Goal: Information Seeking & Learning: Learn about a topic

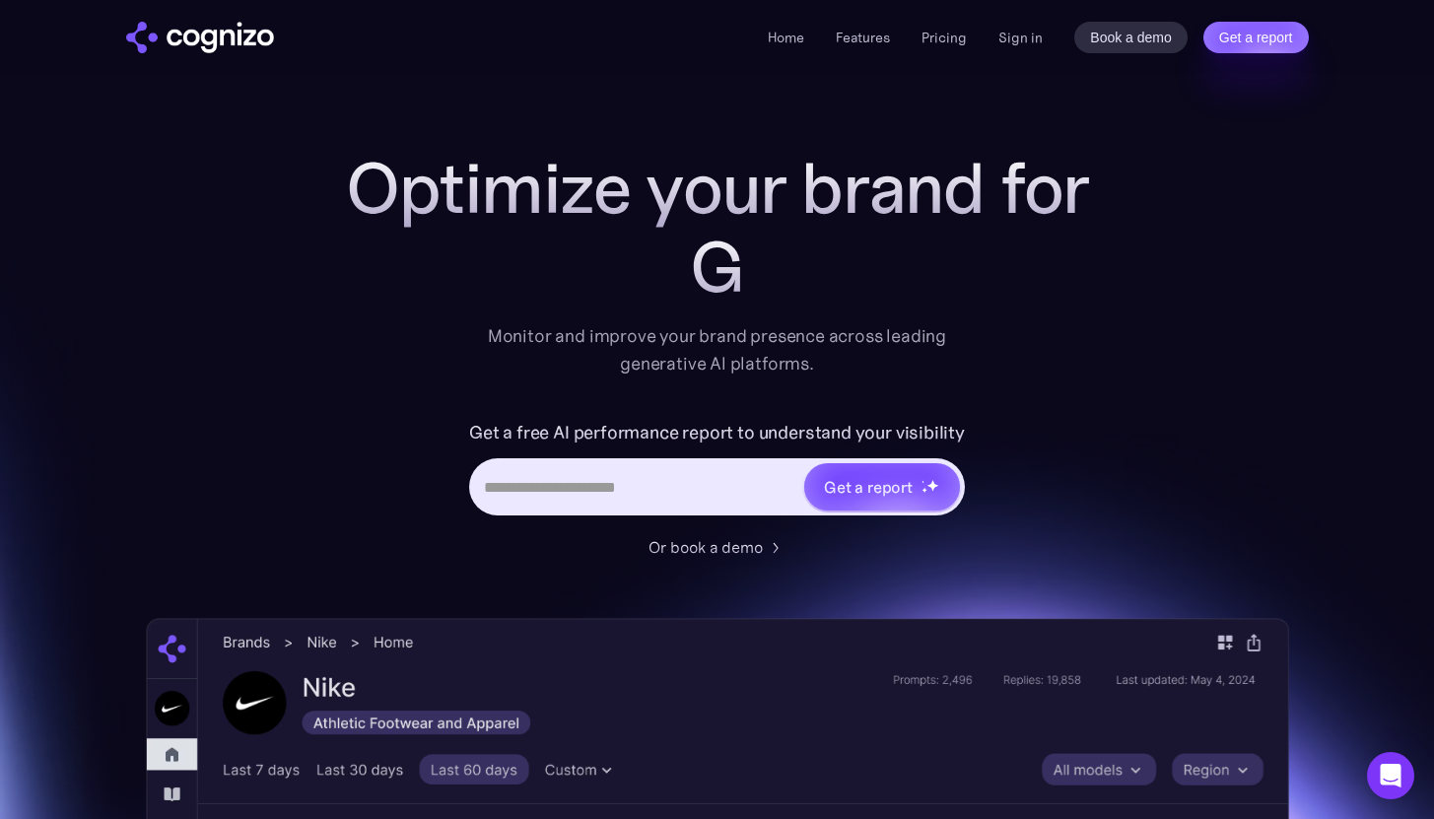
scroll to position [4, 0]
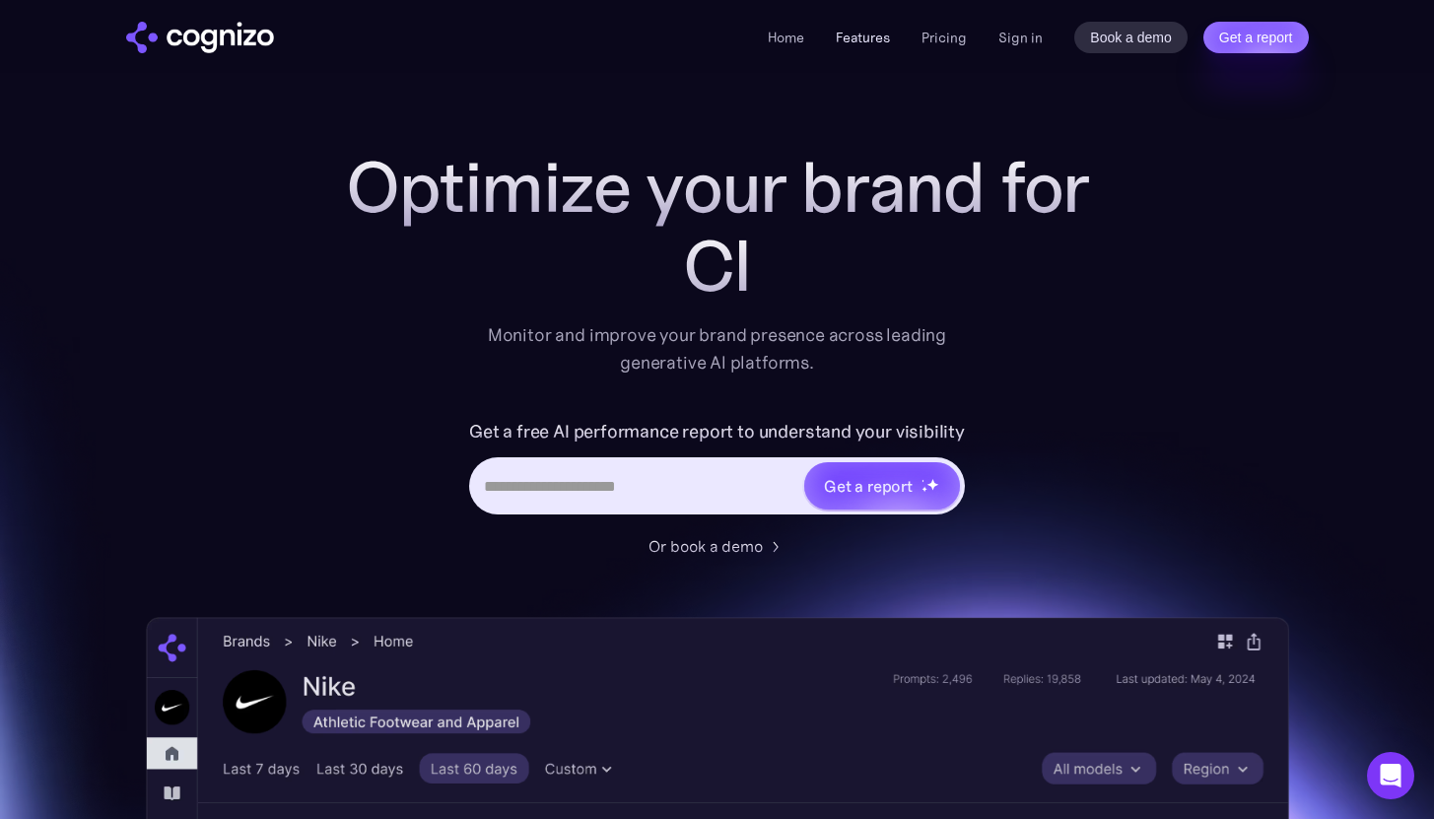
click at [888, 40] on link "Features" at bounding box center [863, 38] width 54 height 18
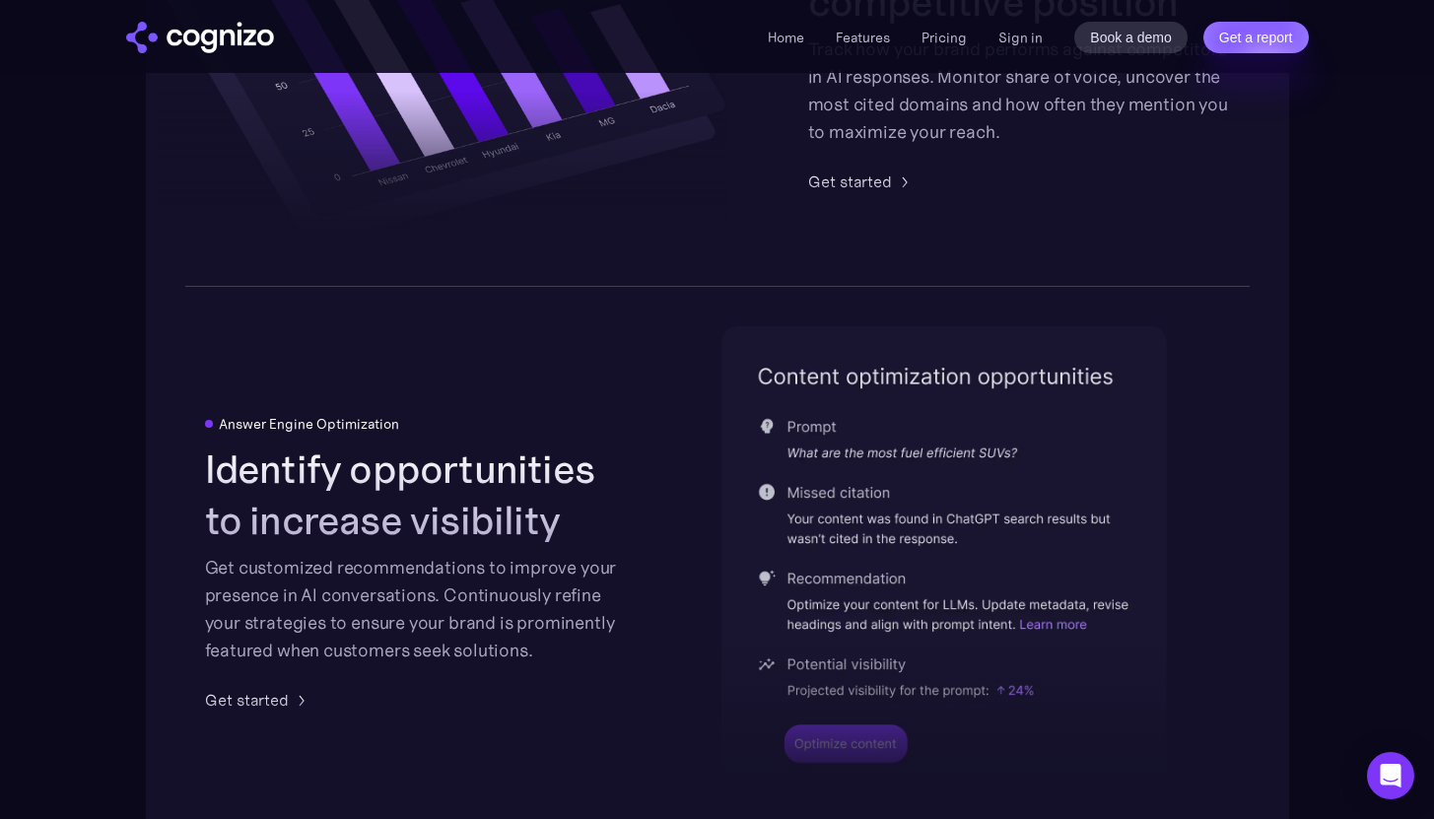
scroll to position [3865, 0]
click at [967, 32] on link "Pricing" at bounding box center [944, 38] width 45 height 18
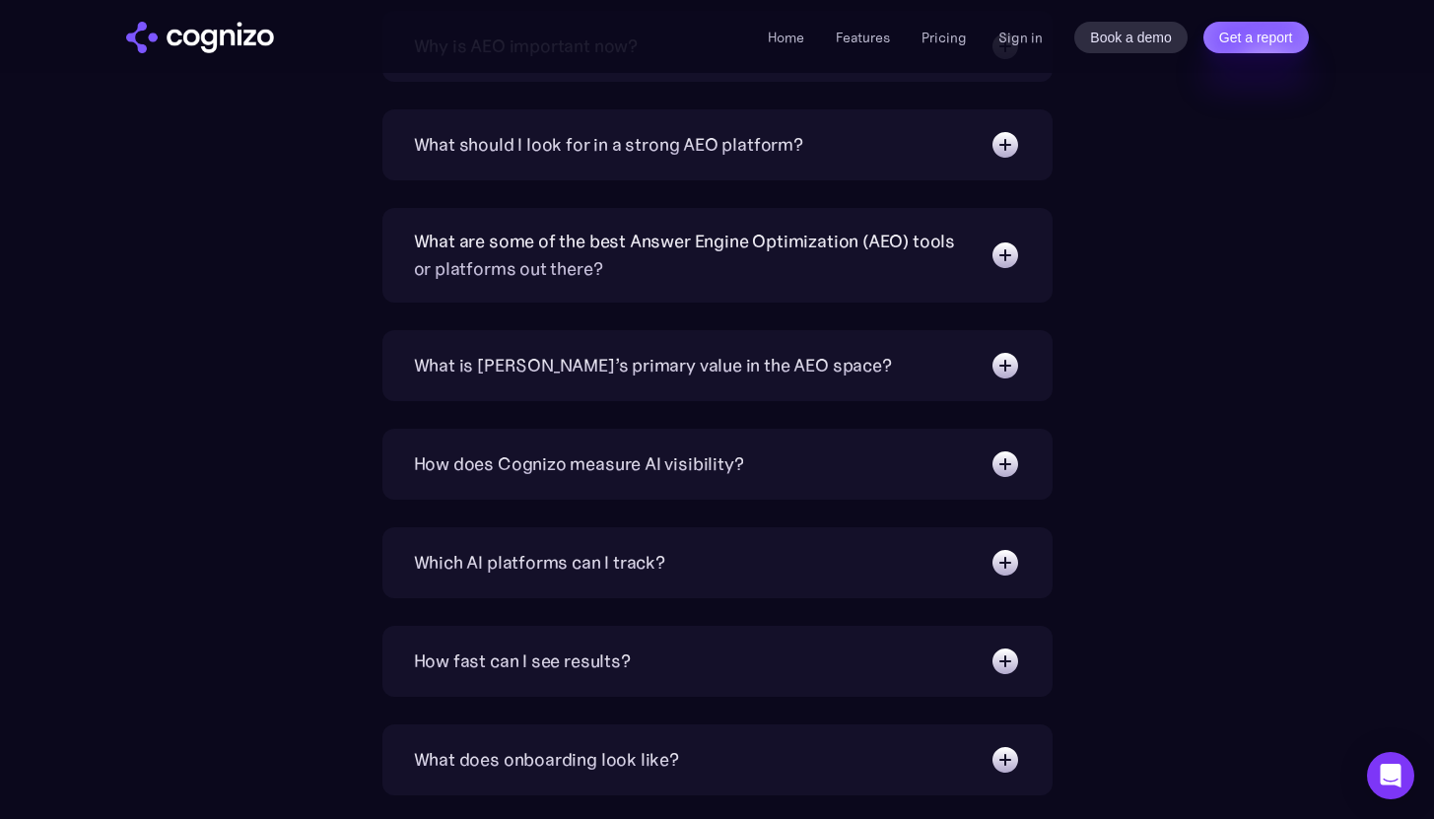
scroll to position [4730, 0]
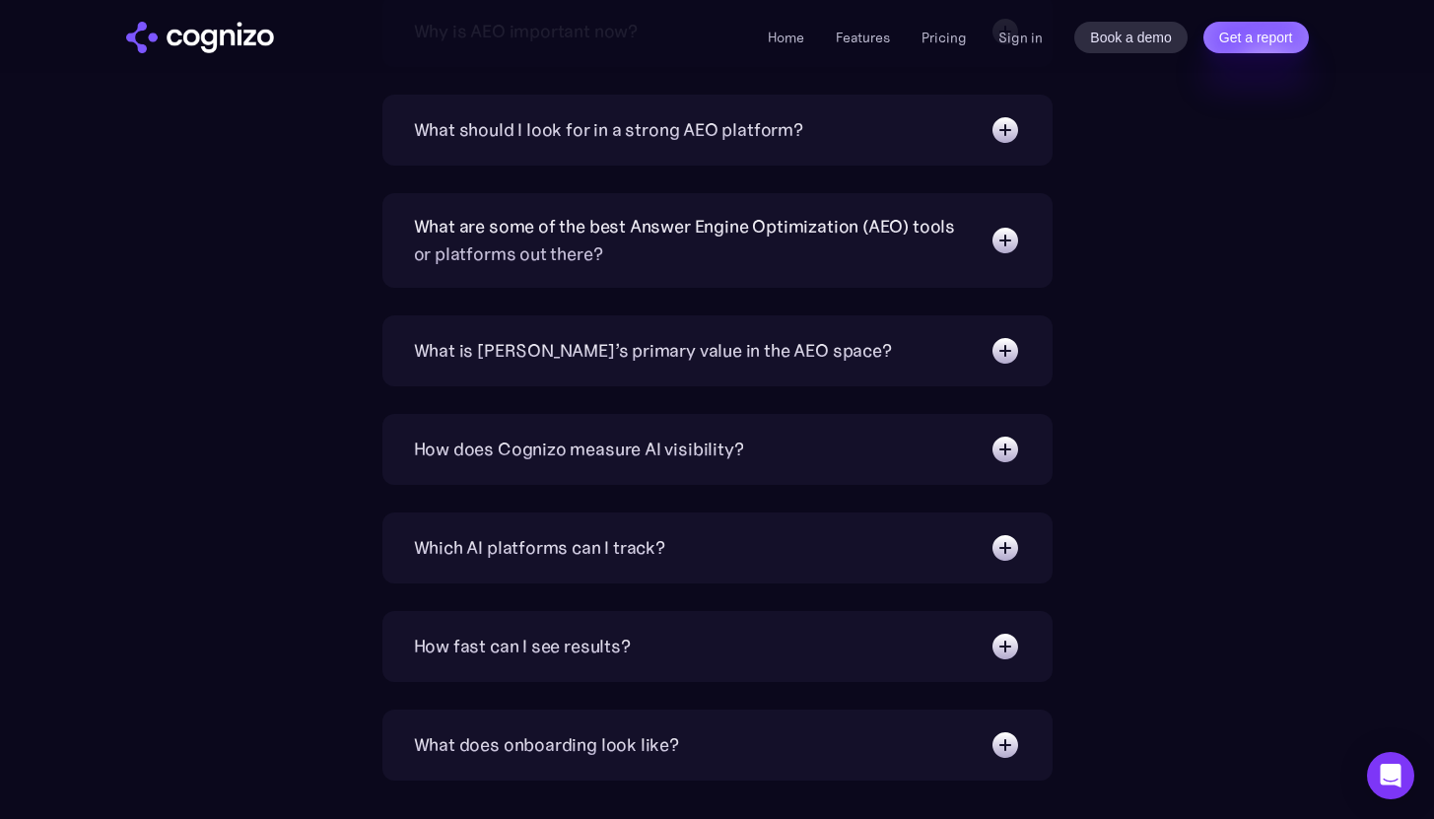
click at [730, 370] on div "What is Cognizo’s primary value in the AEO space? Specifically built for AEO an…" at bounding box center [718, 350] width 670 height 71
click at [764, 349] on div "What is Cognizo’s primary value in the AEO space?" at bounding box center [653, 351] width 478 height 28
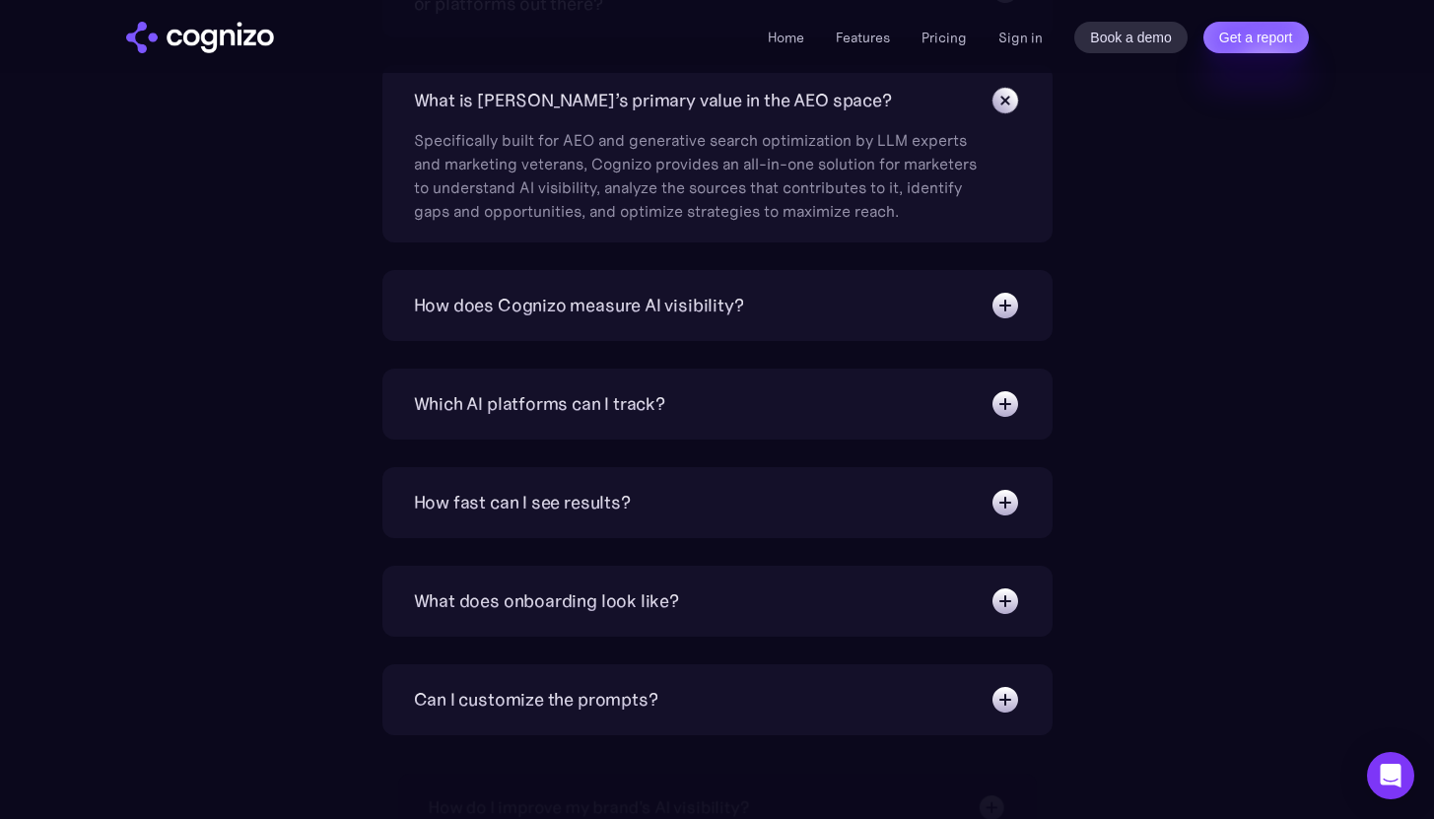
scroll to position [4991, 0]
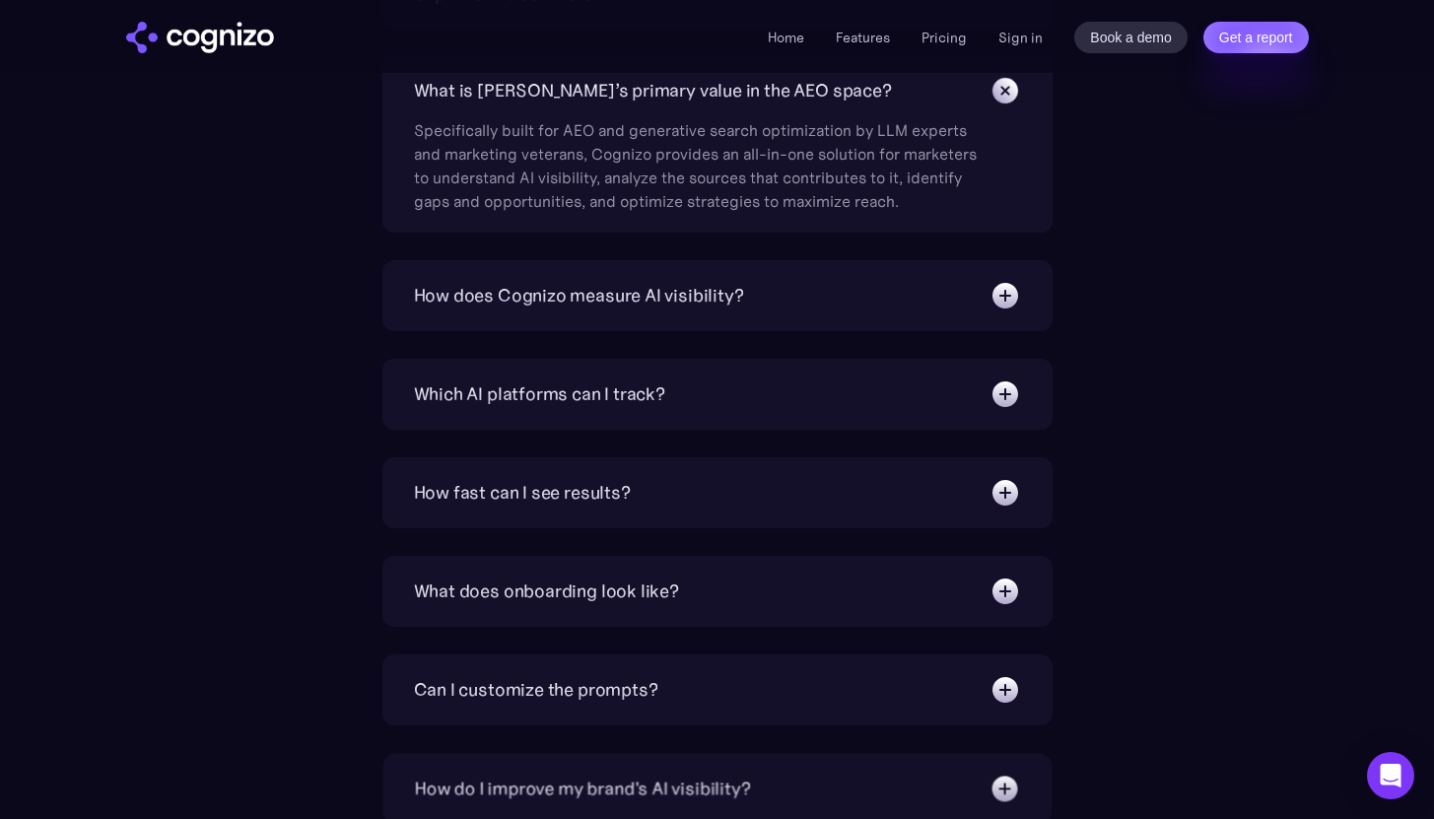
click at [873, 418] on div "Which AI platforms can I track? You can track a wide range of leading AI platfo…" at bounding box center [718, 394] width 670 height 71
click at [1003, 404] on img at bounding box center [1006, 395] width 32 height 32
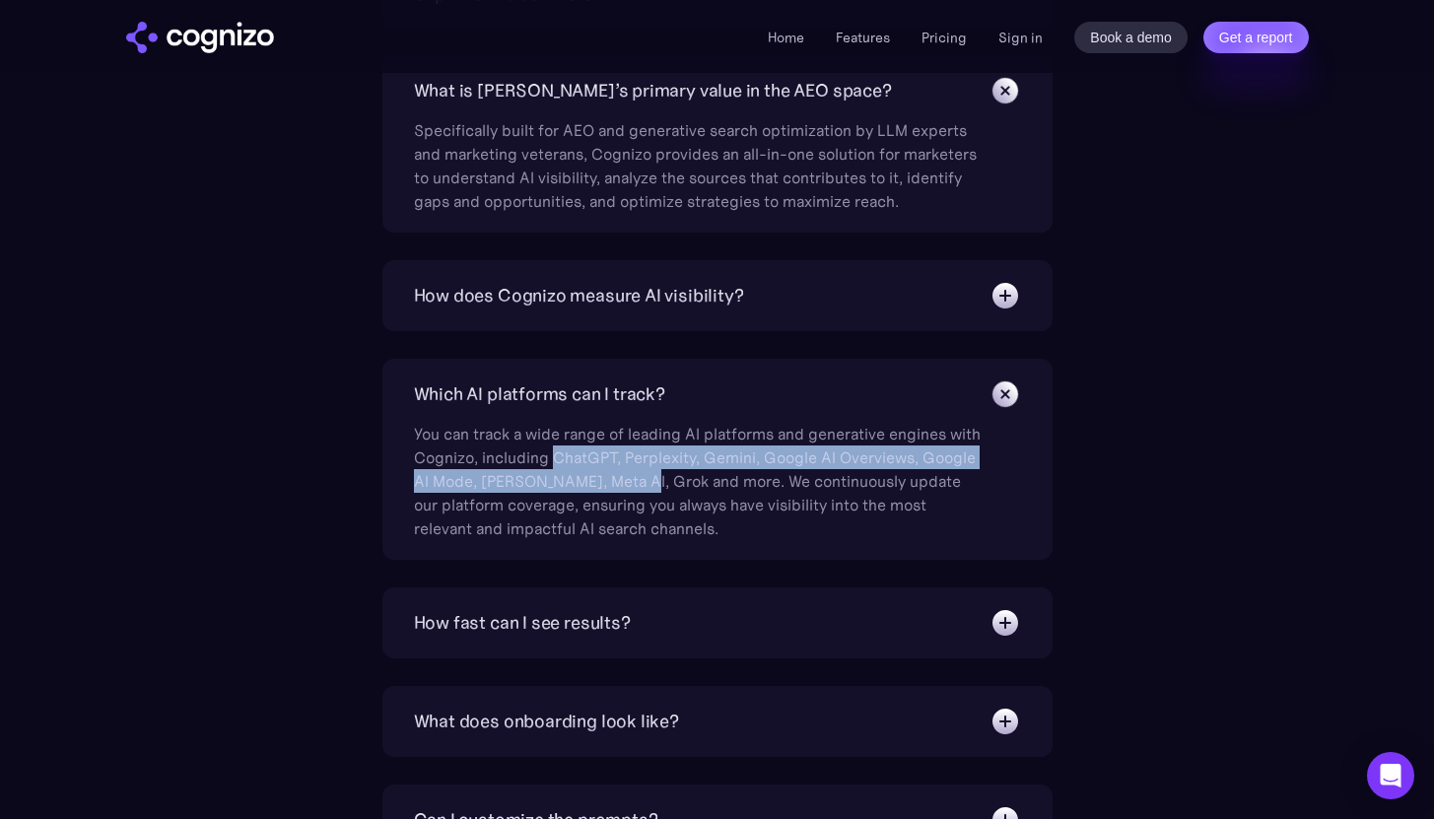
drag, startPoint x: 551, startPoint y: 455, endPoint x: 637, endPoint y: 487, distance: 91.4
click at [637, 487] on div "You can track a wide range of leading AI platforms and generative engines with …" at bounding box center [700, 475] width 572 height 130
copy div "ChatGPT, Perplexity, Gemini, Google AI Overviews, Google AI Mode, Claude, Meta …"
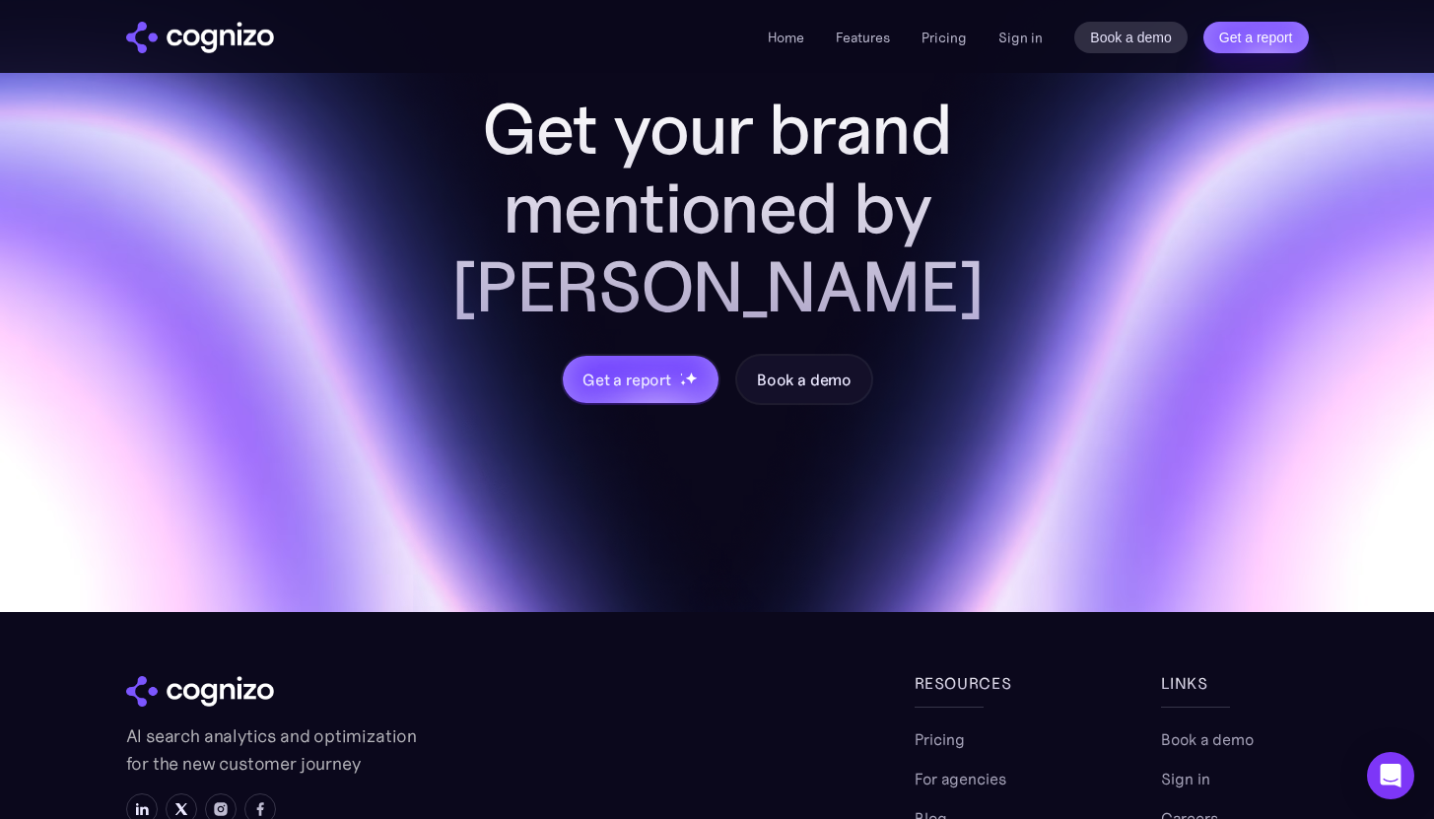
scroll to position [6113, 0]
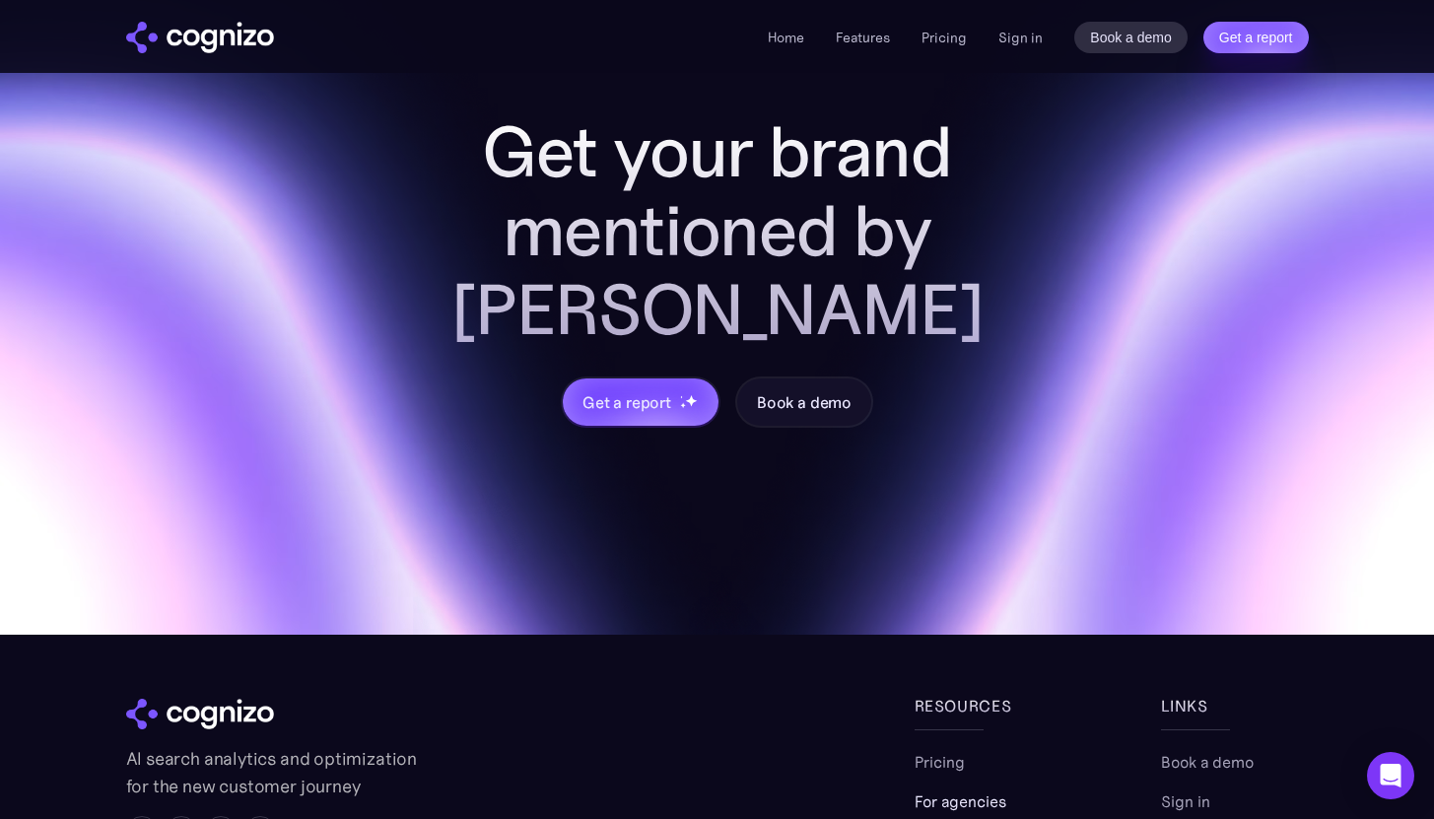
click at [919, 790] on link "For agencies" at bounding box center [961, 802] width 92 height 24
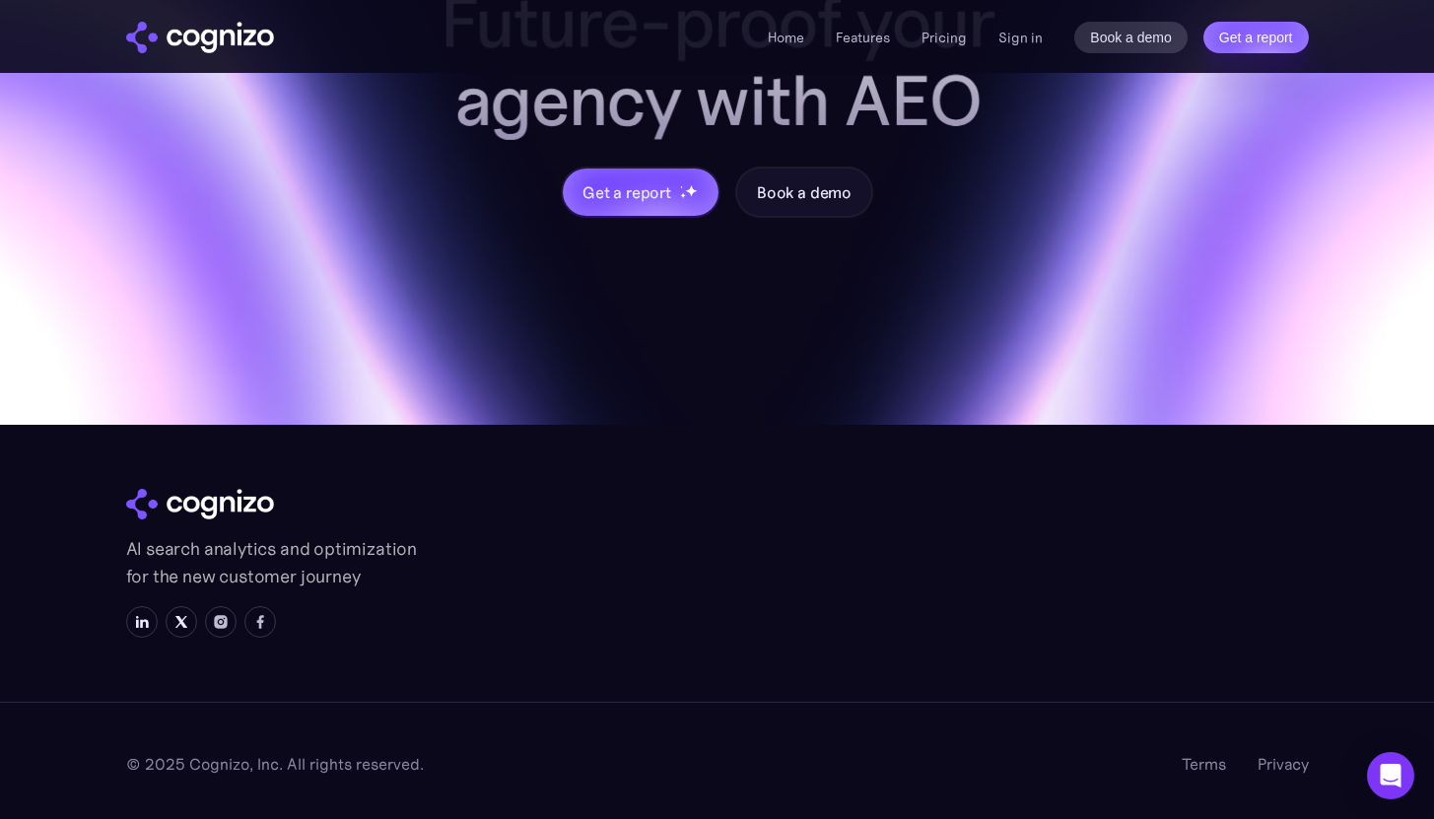
scroll to position [2284, 0]
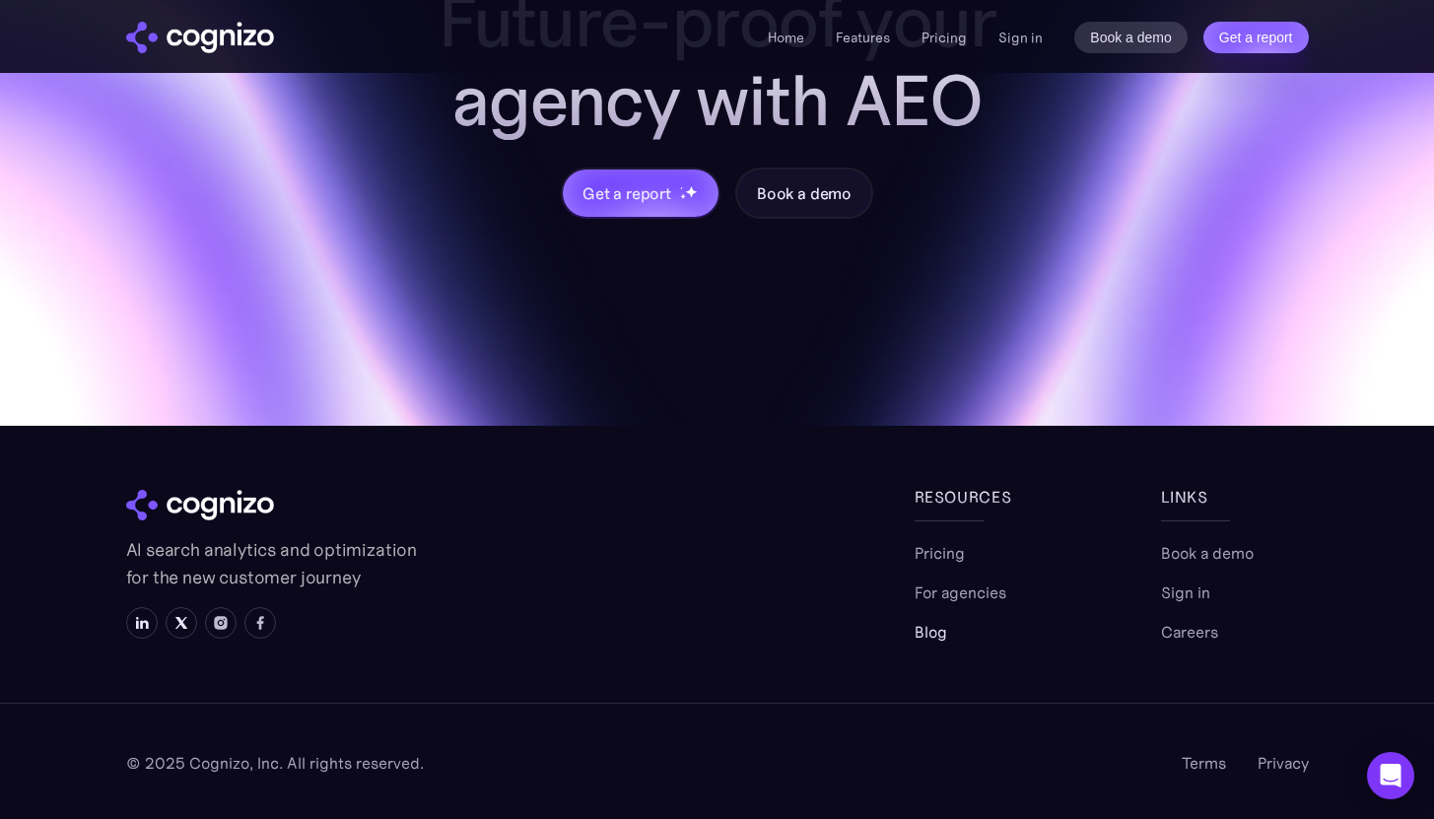
click at [936, 638] on link "Blog" at bounding box center [931, 632] width 33 height 24
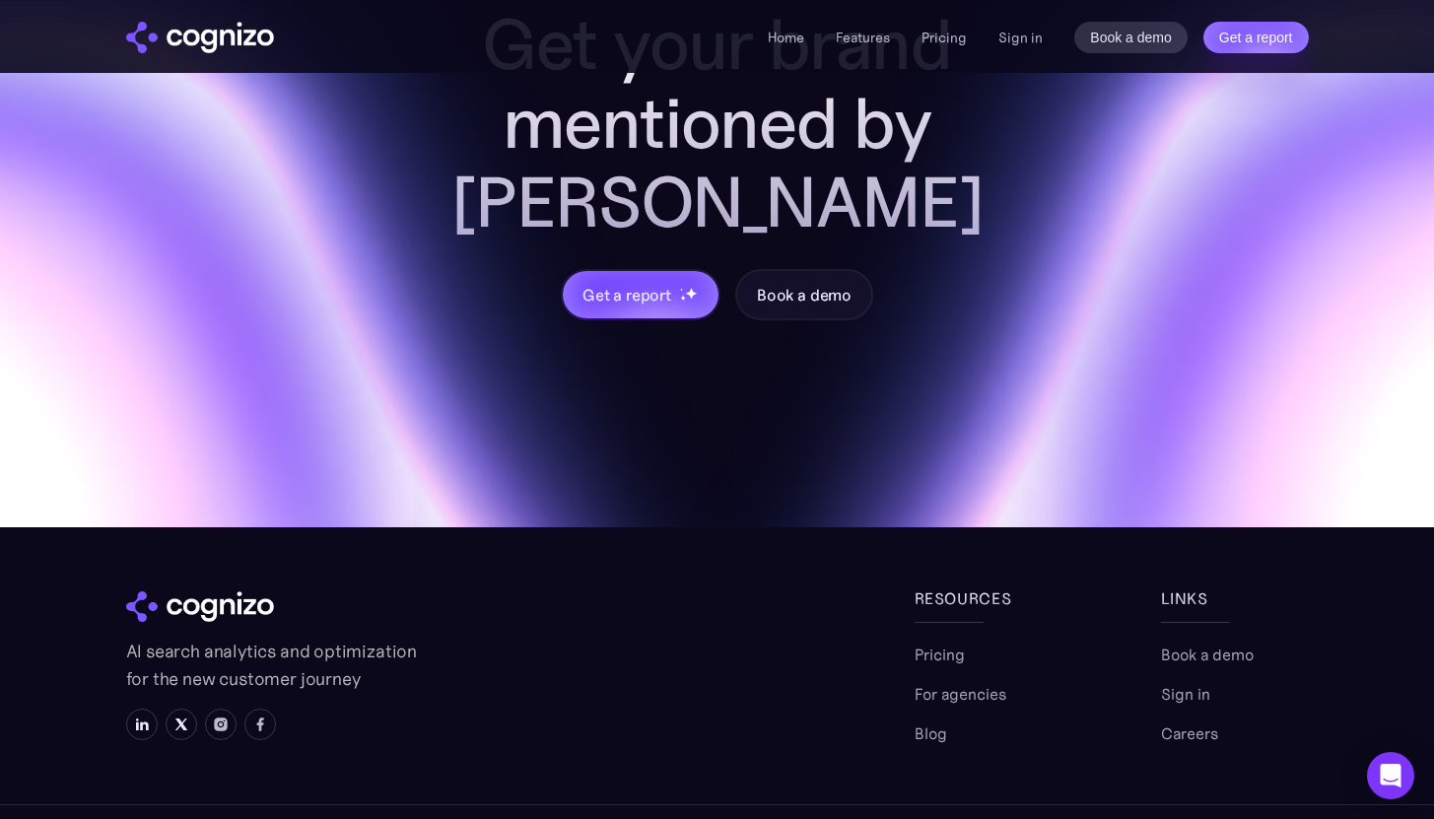
scroll to position [1079, 0]
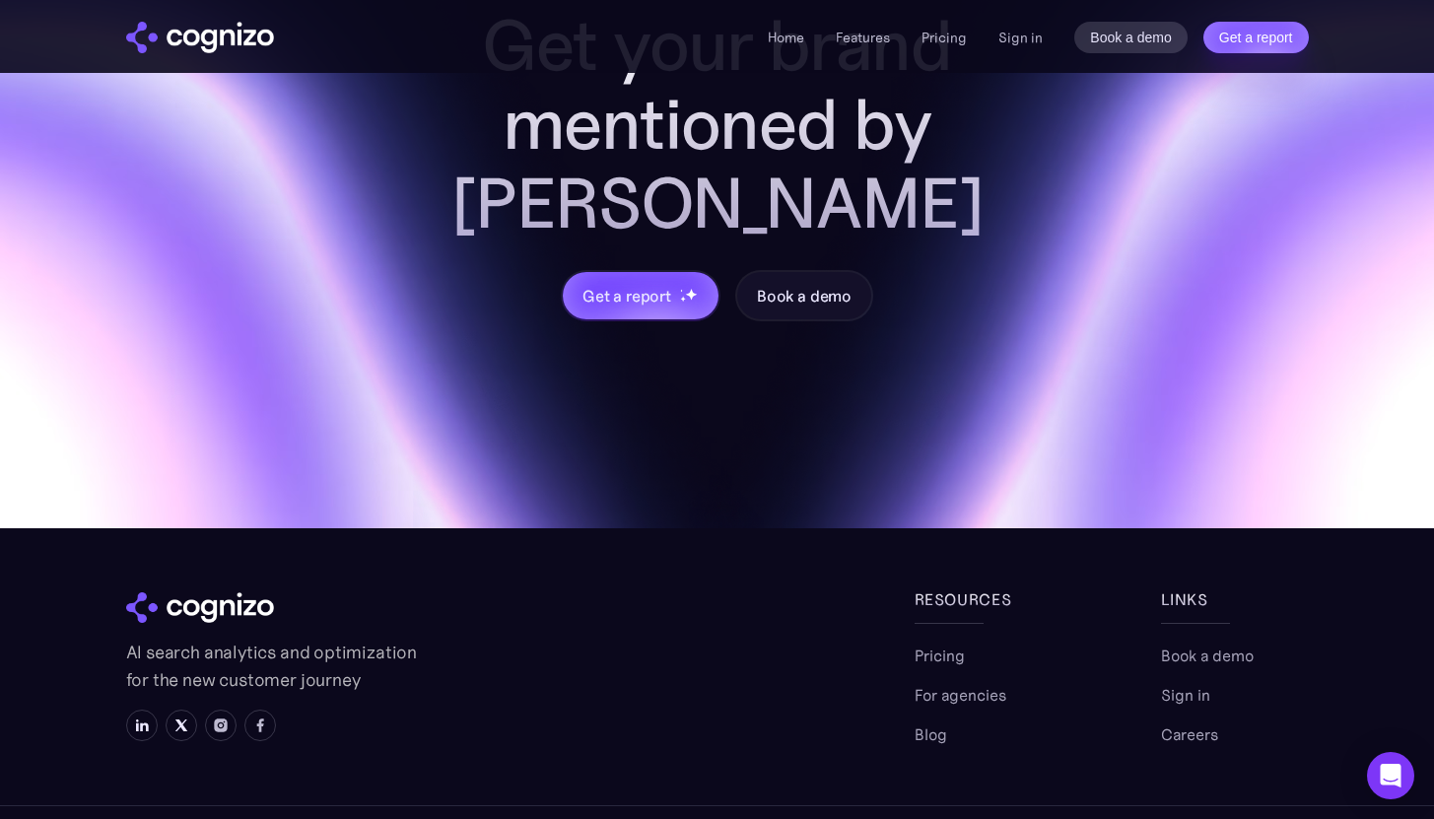
click at [1219, 656] on div "Book a demo Sign in Careers" at bounding box center [1235, 695] width 148 height 103
click at [1201, 723] on link "Careers" at bounding box center [1189, 735] width 57 height 24
click at [954, 644] on link "Pricing" at bounding box center [940, 656] width 50 height 24
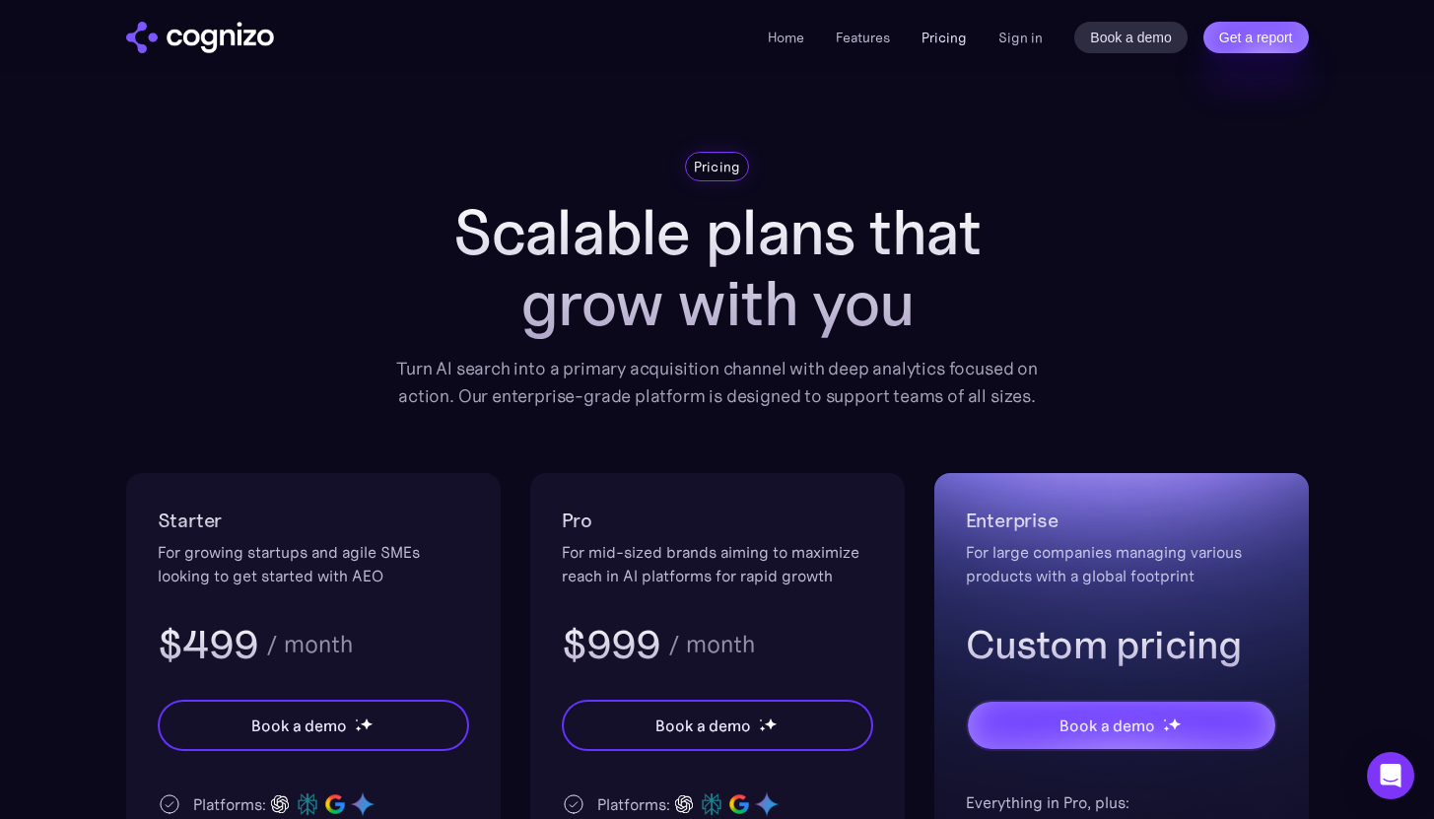
click at [947, 39] on link "Pricing" at bounding box center [944, 38] width 45 height 18
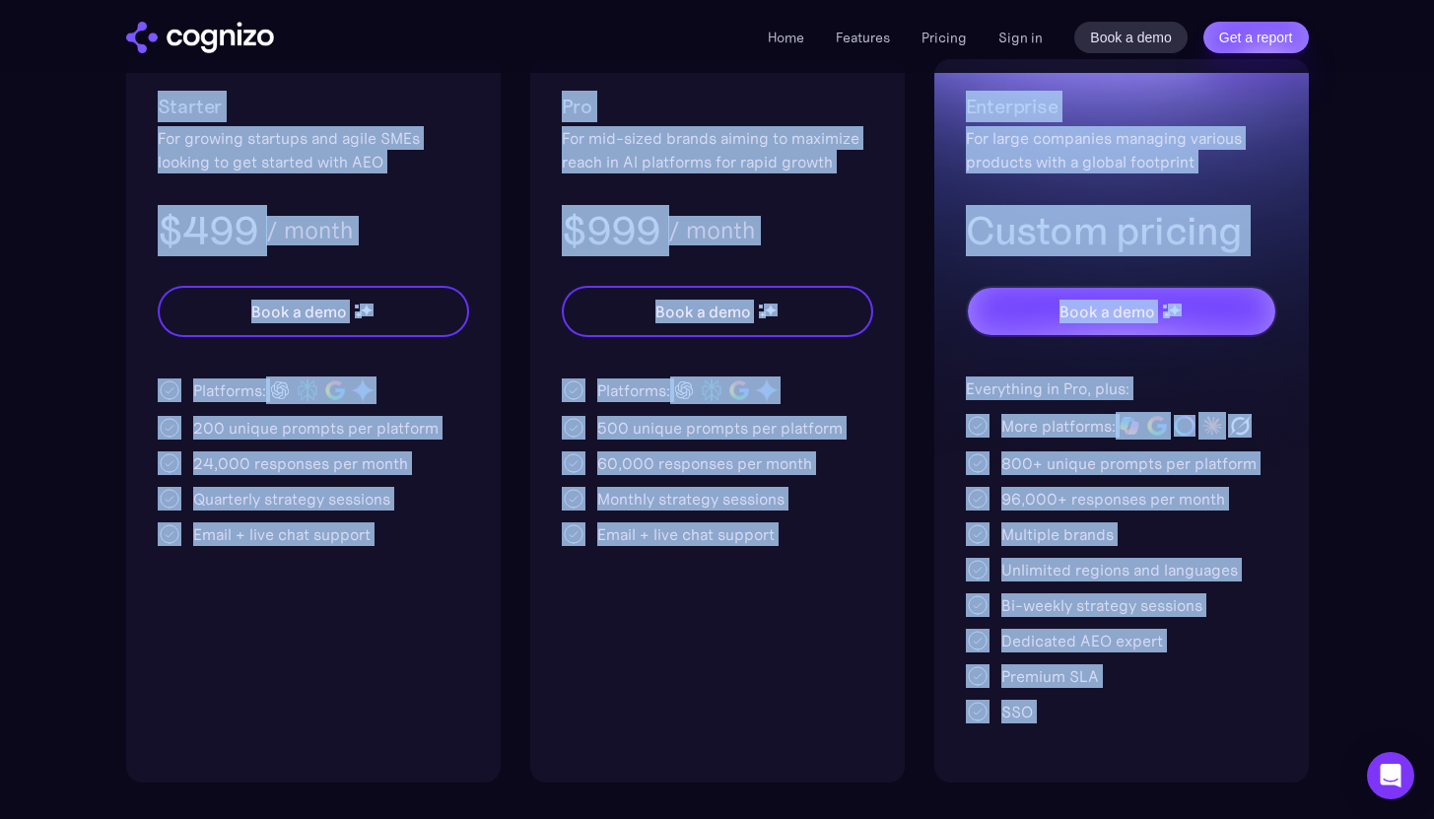
scroll to position [416, 0]
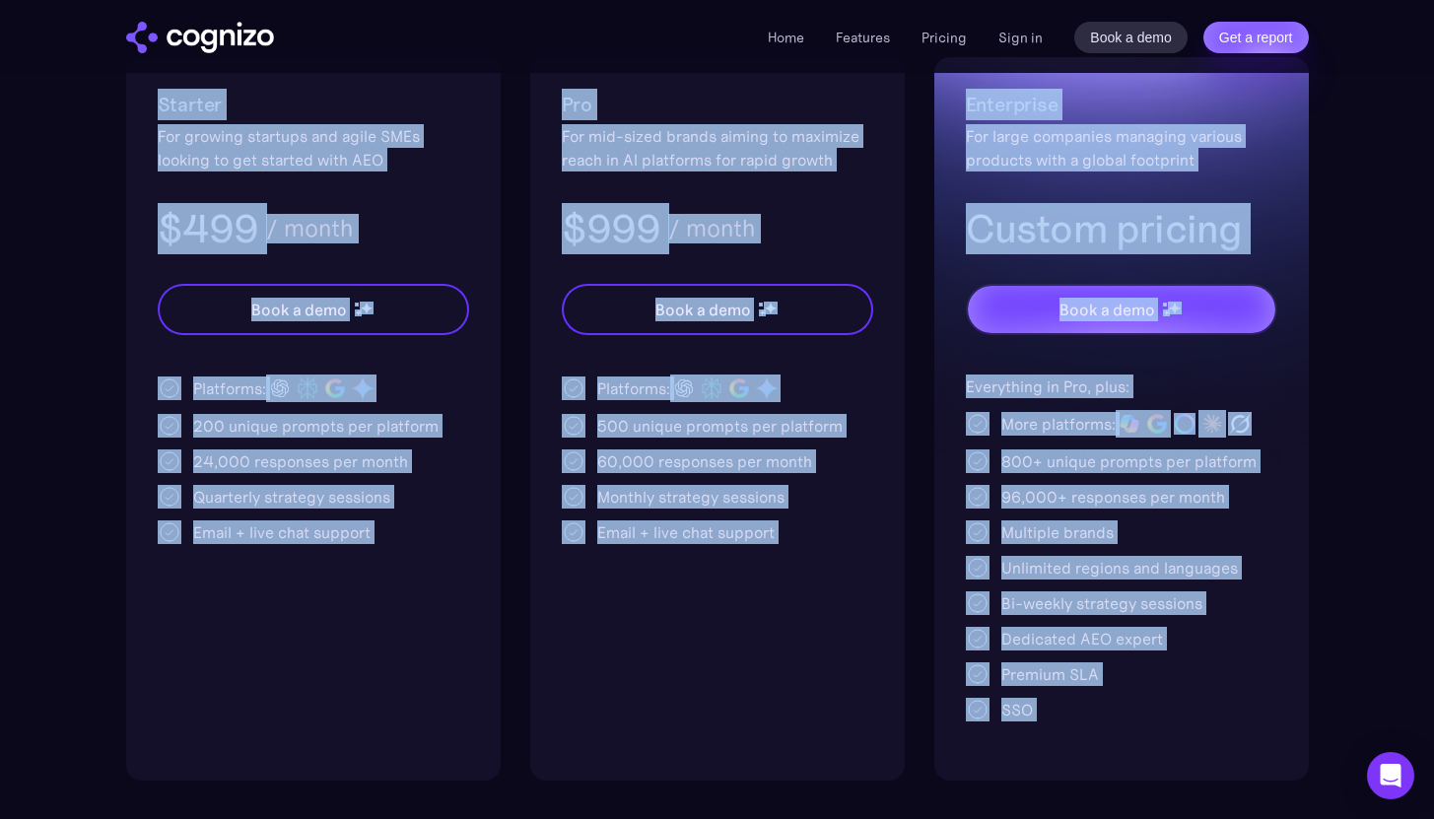
drag, startPoint x: 157, startPoint y: 251, endPoint x: 1112, endPoint y: 789, distance: 1096.1
copy body "Starter For growing startups and agile SMEs looking to get started with AEO $49…"
